Goal: Task Accomplishment & Management: Use online tool/utility

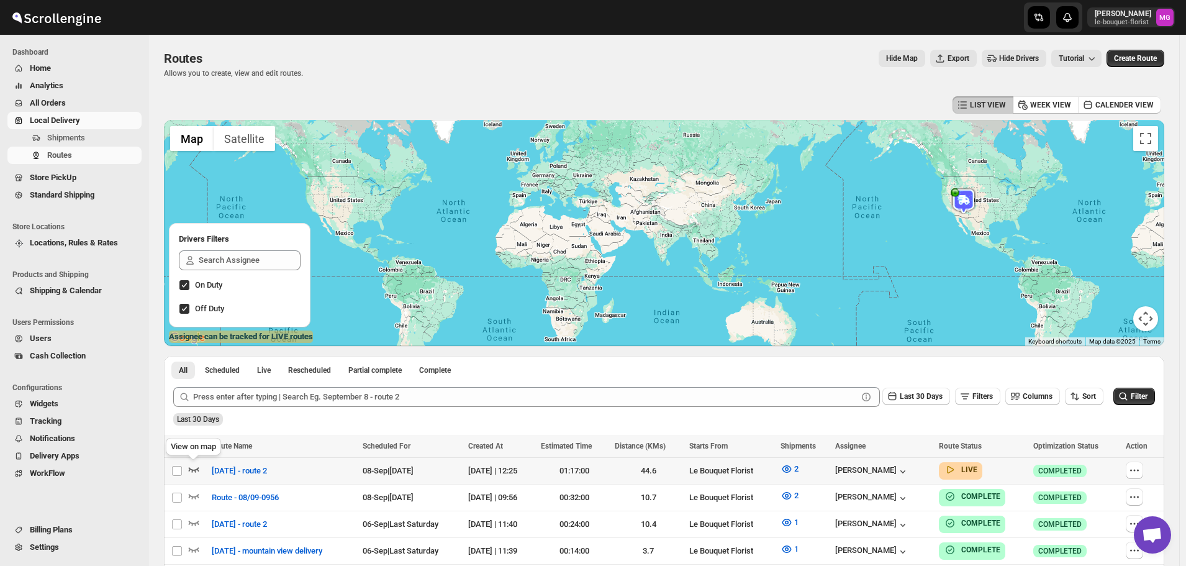
click at [196, 466] on icon "button" at bounding box center [194, 469] width 12 height 12
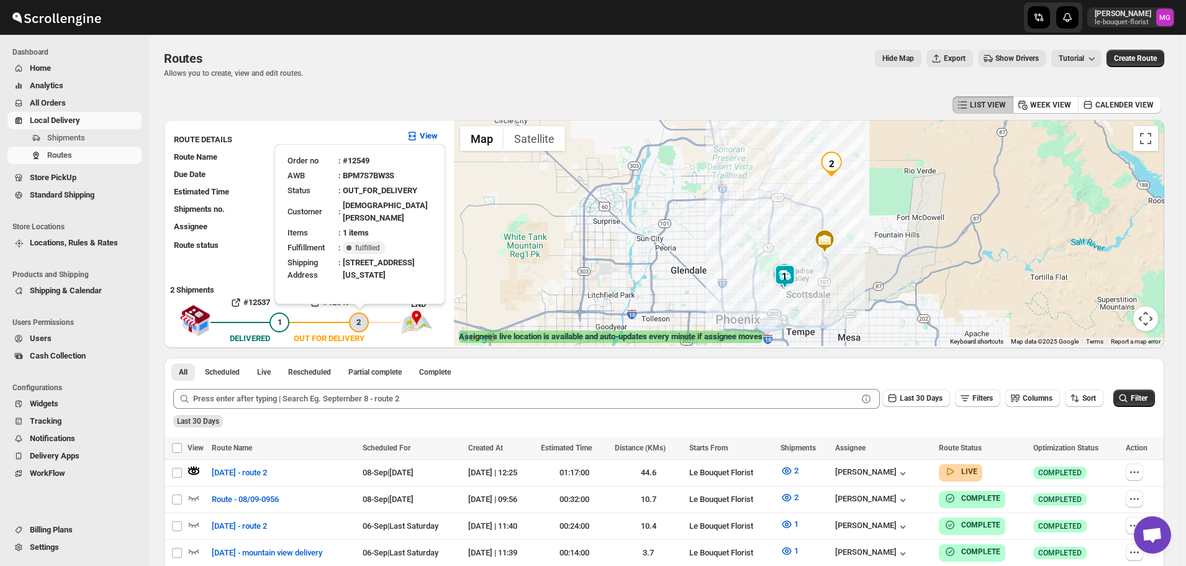
click at [353, 325] on div "2" at bounding box center [359, 322] width 20 height 20
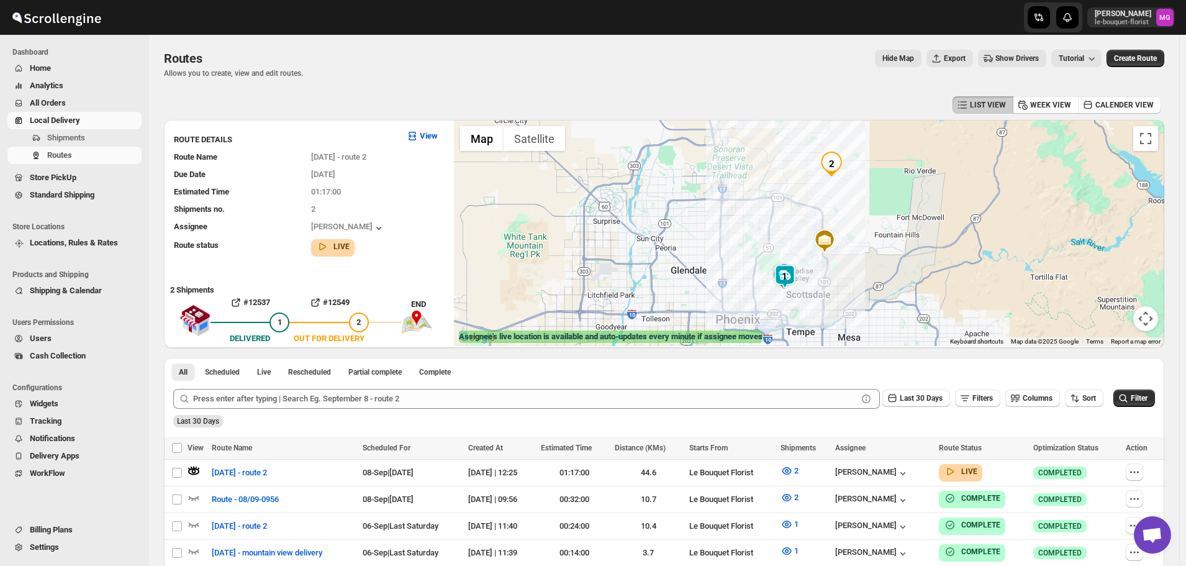
click at [1076, 179] on div at bounding box center [809, 233] width 710 height 226
click at [840, 163] on img "2" at bounding box center [831, 164] width 25 height 25
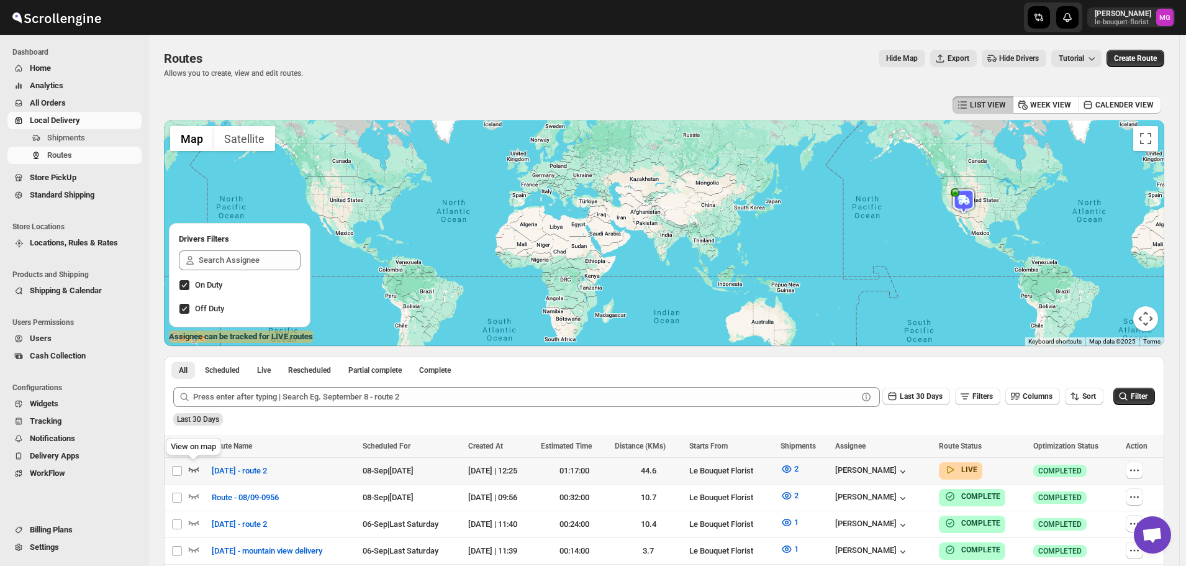
click at [199, 472] on icon "button" at bounding box center [194, 469] width 12 height 12
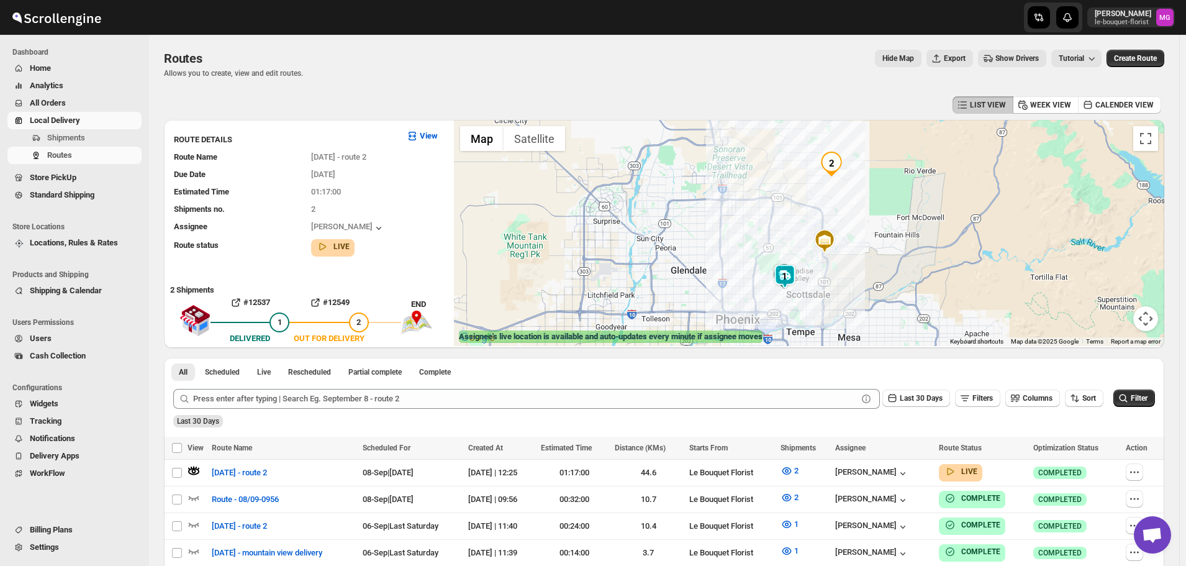
click at [792, 278] on img at bounding box center [785, 276] width 25 height 25
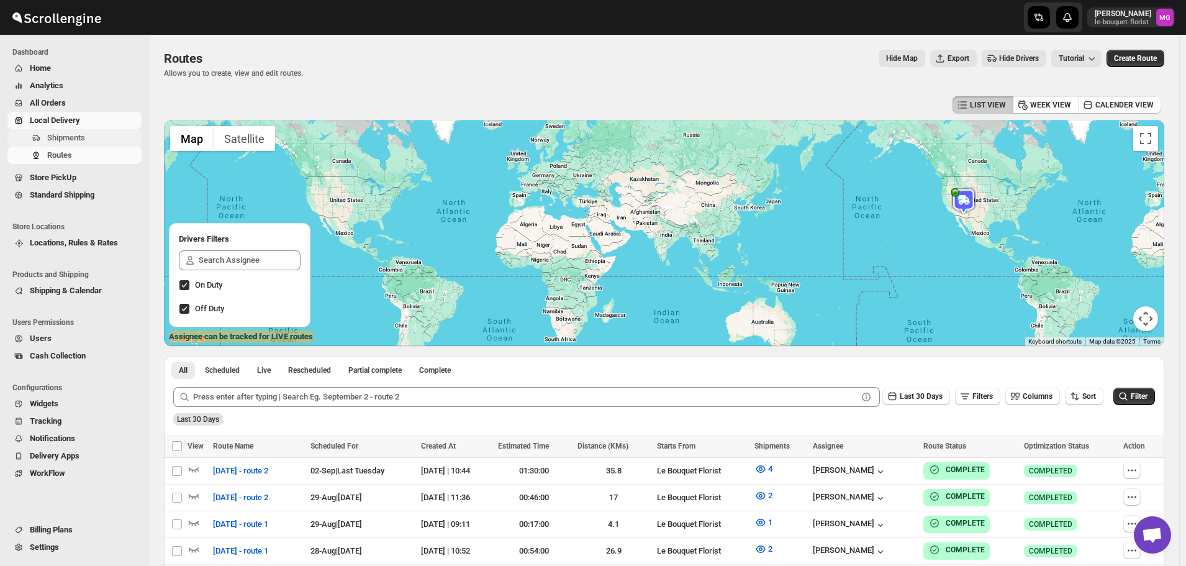
click at [63, 139] on span "Shipments" at bounding box center [66, 137] width 38 height 9
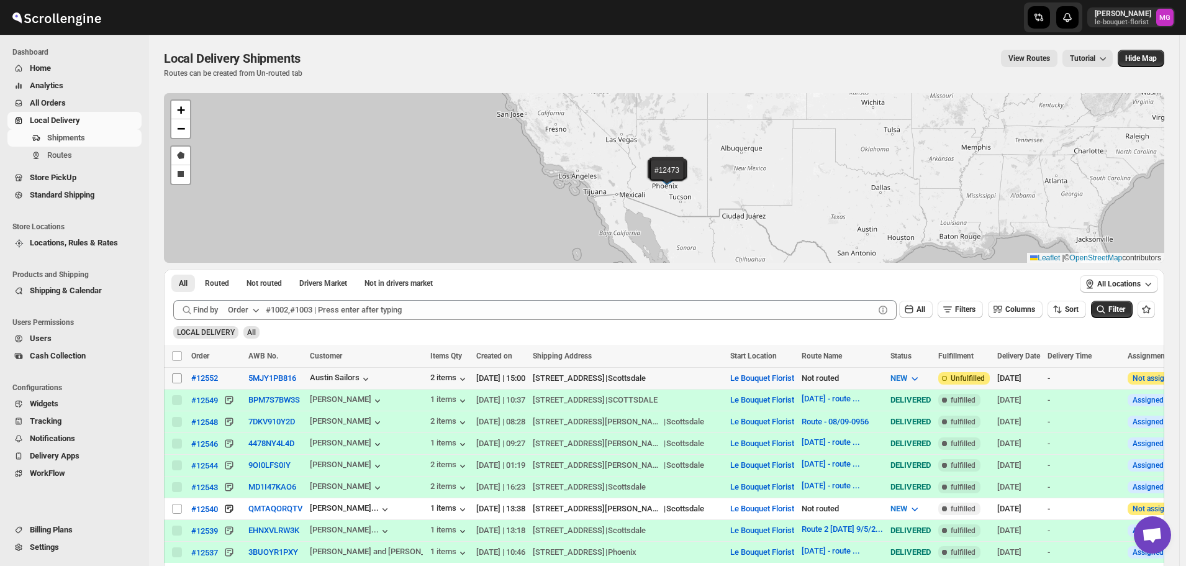
drag, startPoint x: 170, startPoint y: 378, endPoint x: 176, endPoint y: 377, distance: 6.2
click at [170, 378] on td "Select shipment" at bounding box center [176, 379] width 24 height 22
click at [176, 377] on input "Select shipment" at bounding box center [177, 378] width 10 height 10
click at [183, 373] on div "Select shipment" at bounding box center [177, 378] width 12 height 11
checkbox input "true"
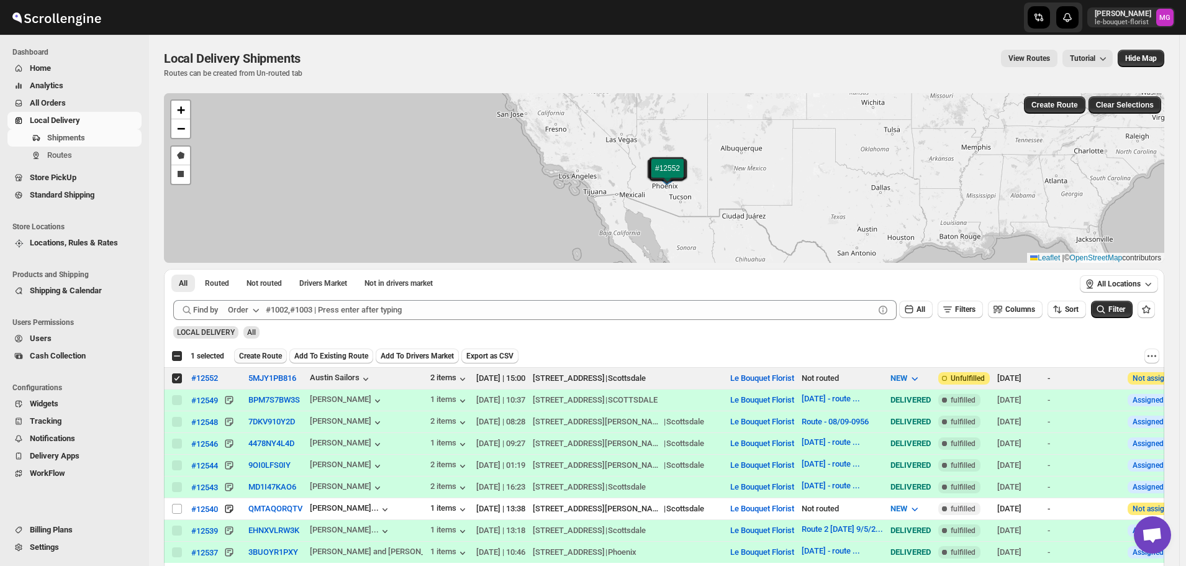
click at [253, 357] on span "Create Route" at bounding box center [260, 356] width 43 height 10
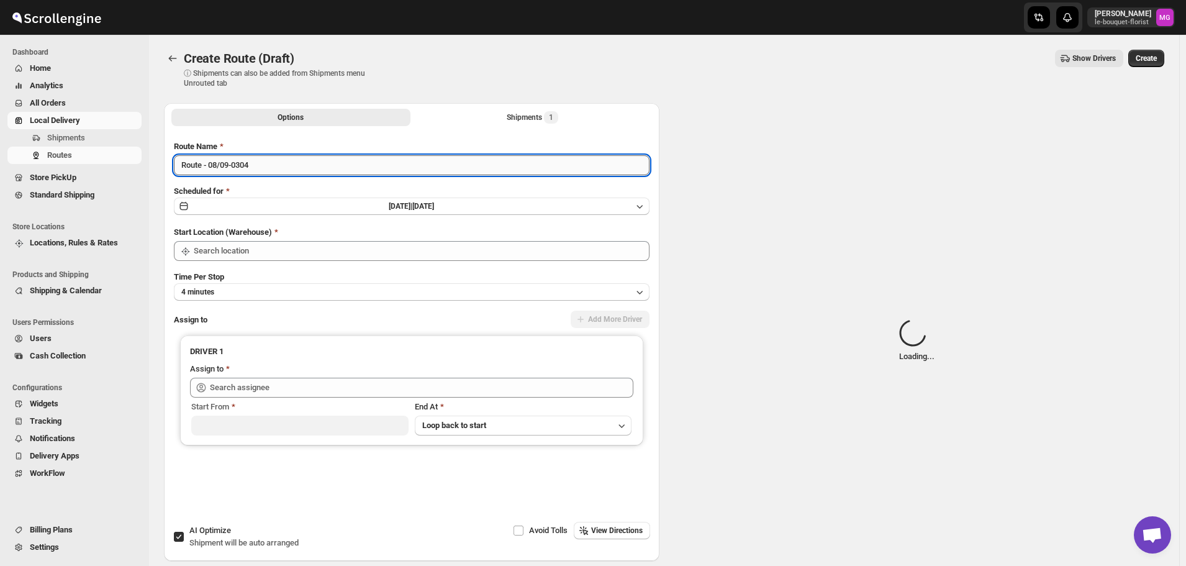
type input "Le Bouquet Florist"
click at [255, 173] on input "Route - 08/09-0304" at bounding box center [412, 165] width 476 height 20
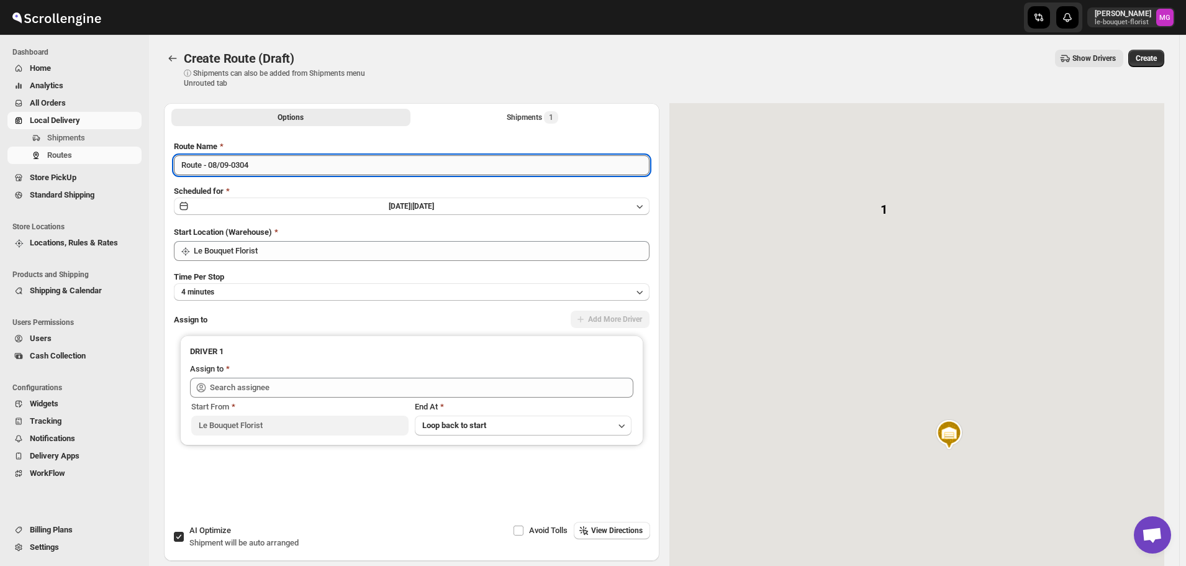
click at [255, 173] on input "Route - 08/09-0304" at bounding box center [412, 165] width 476 height 20
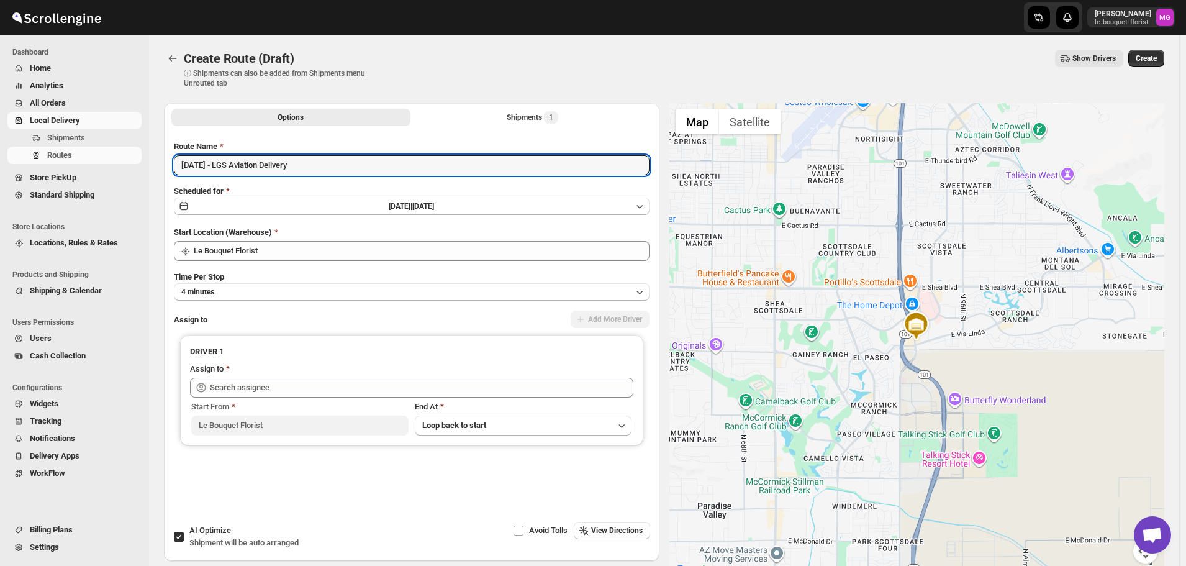
type input "September 8 - LGS Aviation Delivery"
drag, startPoint x: 191, startPoint y: 540, endPoint x: 199, endPoint y: 543, distance: 9.5
click at [191, 540] on span "Shipment will be auto arranged" at bounding box center [243, 542] width 109 height 9
click at [184, 540] on input "AI Optimize Shipment will be auto arranged" at bounding box center [179, 537] width 10 height 10
checkbox input "false"
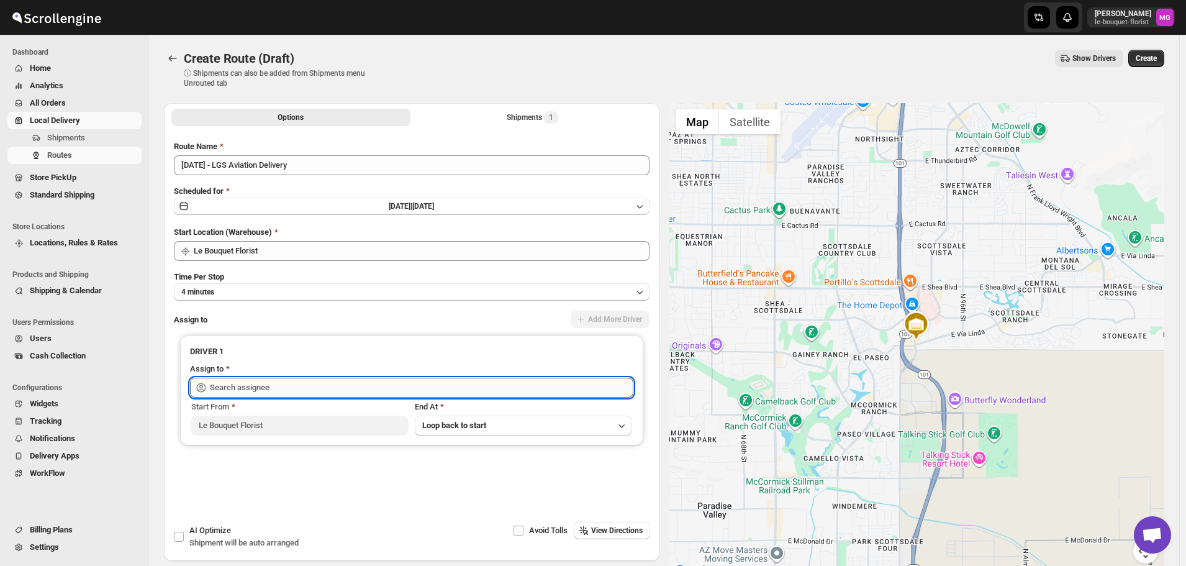
click at [232, 391] on input "text" at bounding box center [422, 388] width 424 height 20
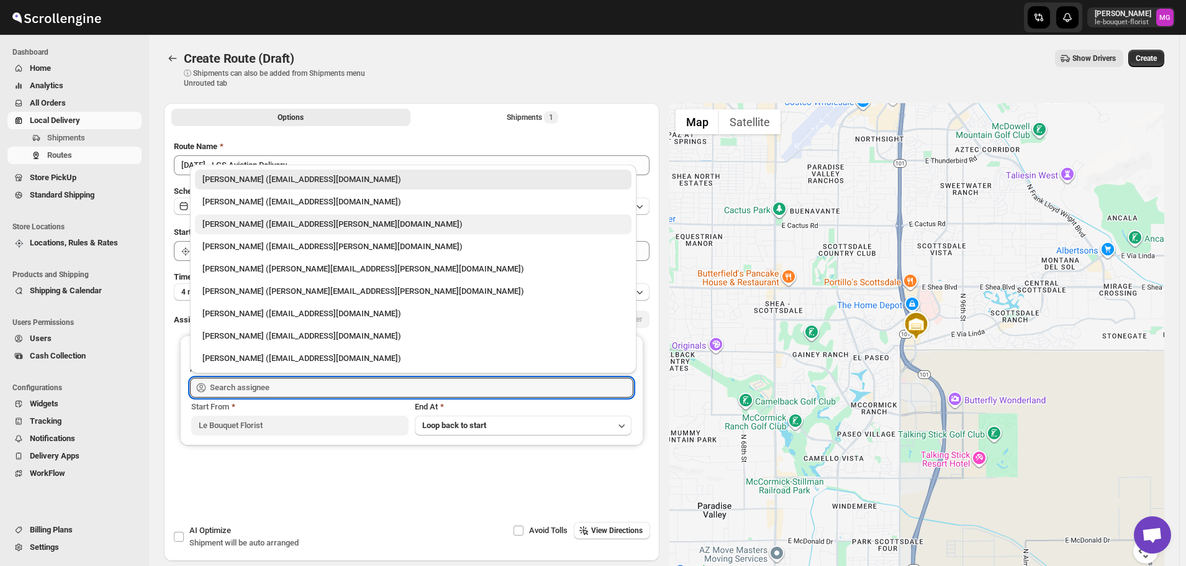
click at [258, 217] on div "Melody Gluth (mgluth@cox.net)" at bounding box center [413, 224] width 437 height 20
type input "Melody Gluth (mgluth@cox.net)"
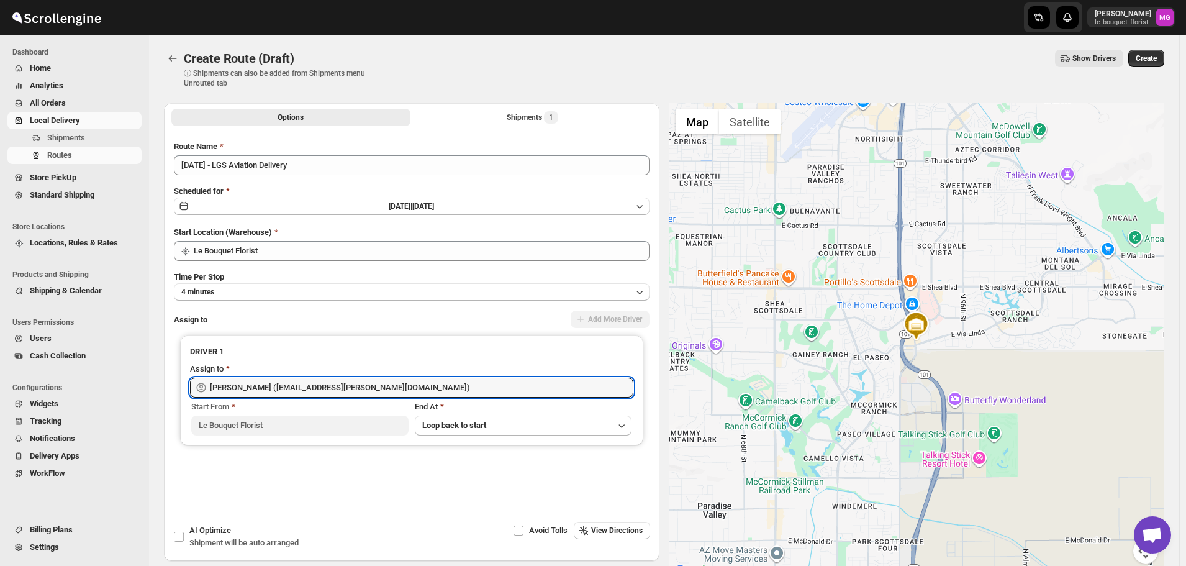
drag, startPoint x: 773, startPoint y: 243, endPoint x: 809, endPoint y: 331, distance: 95.0
click at [809, 330] on div at bounding box center [917, 340] width 496 height 475
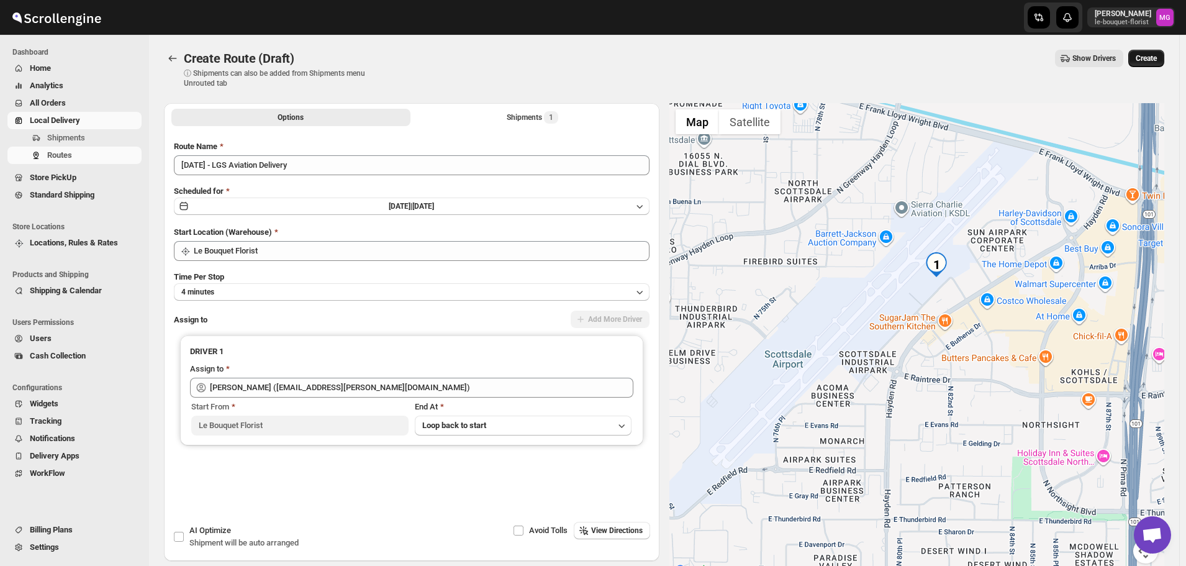
click at [1163, 53] on button "Create" at bounding box center [1146, 58] width 36 height 17
